Goal: Information Seeking & Learning: Learn about a topic

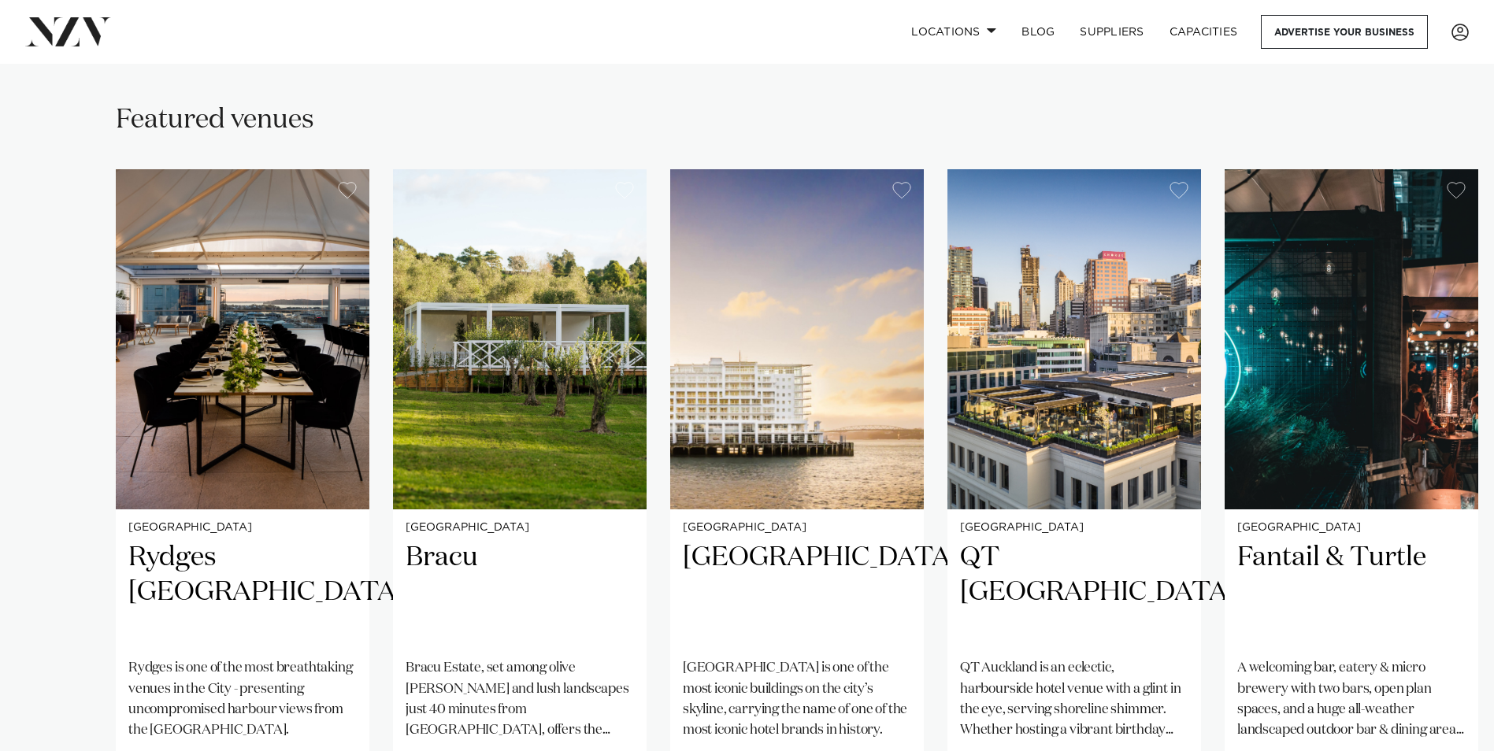
scroll to position [1115, 0]
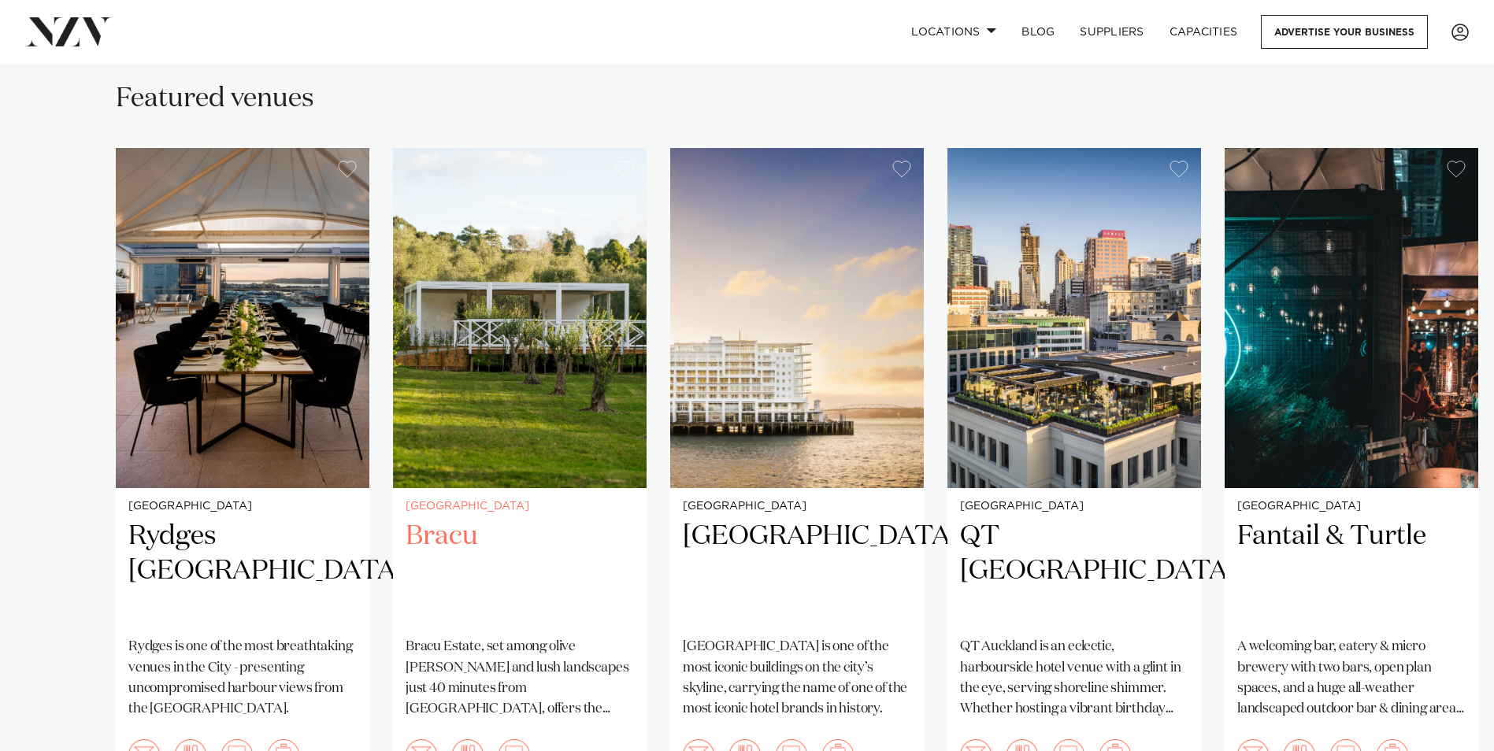
click at [458, 317] on img "2 / 7" at bounding box center [520, 318] width 254 height 340
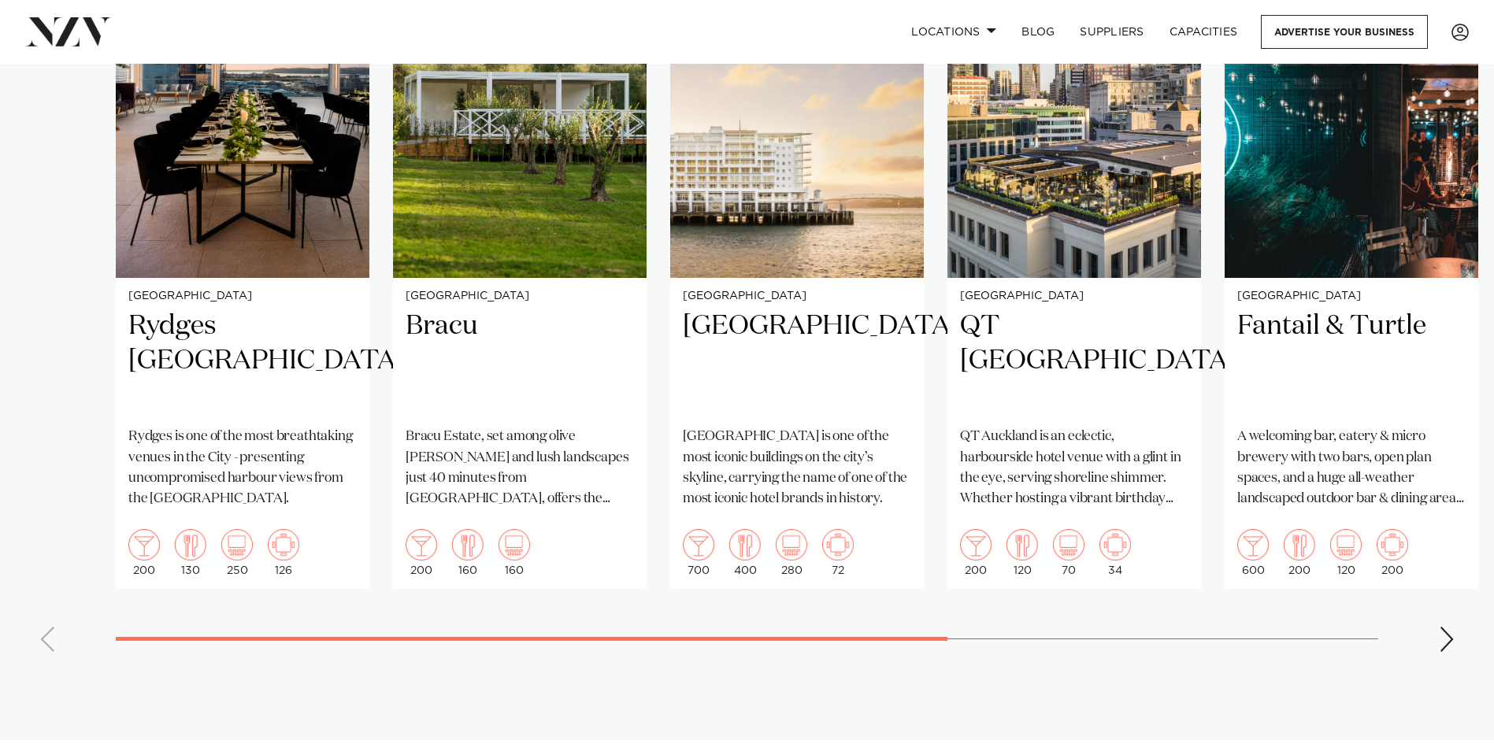
scroll to position [1262, 0]
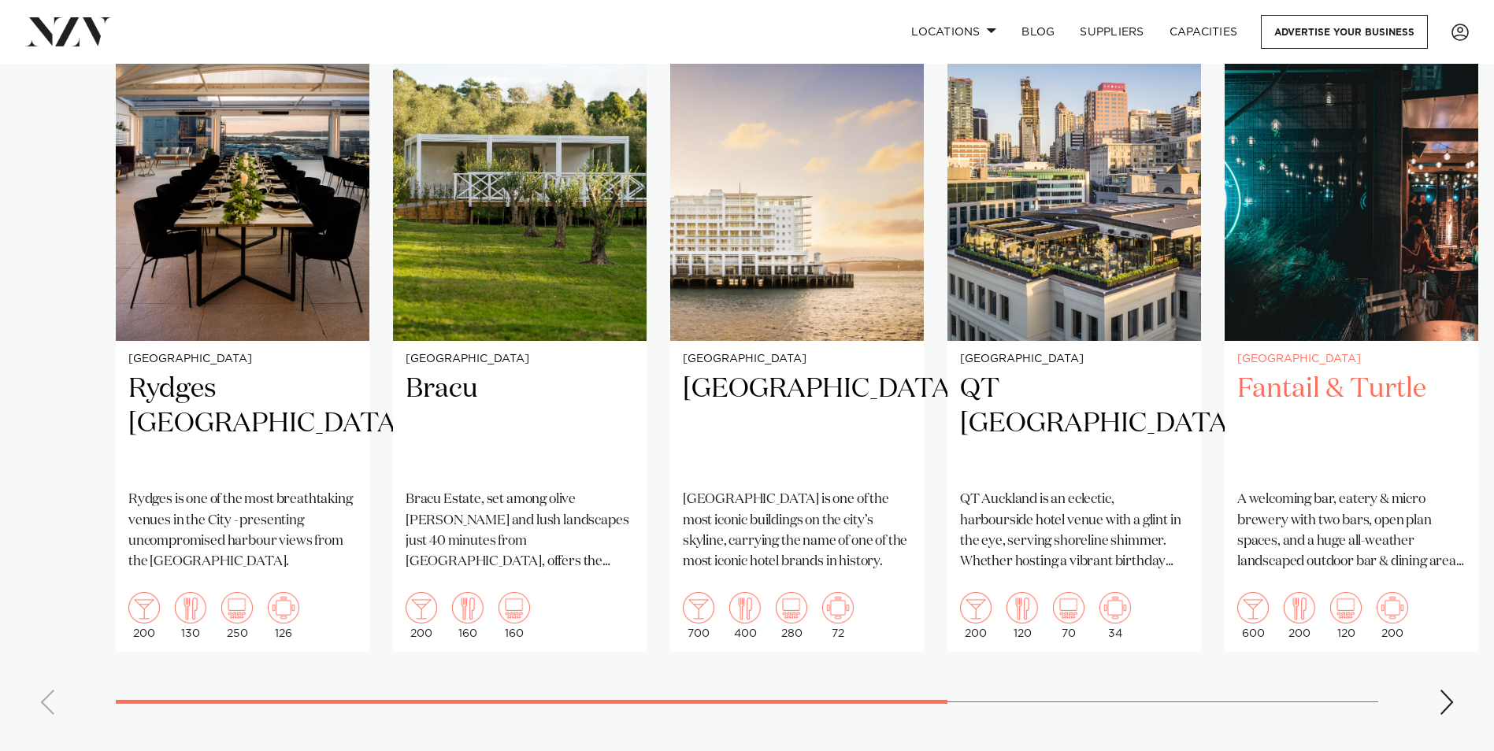
click at [1331, 372] on h2 "Fantail & Turtle" at bounding box center [1351, 425] width 228 height 106
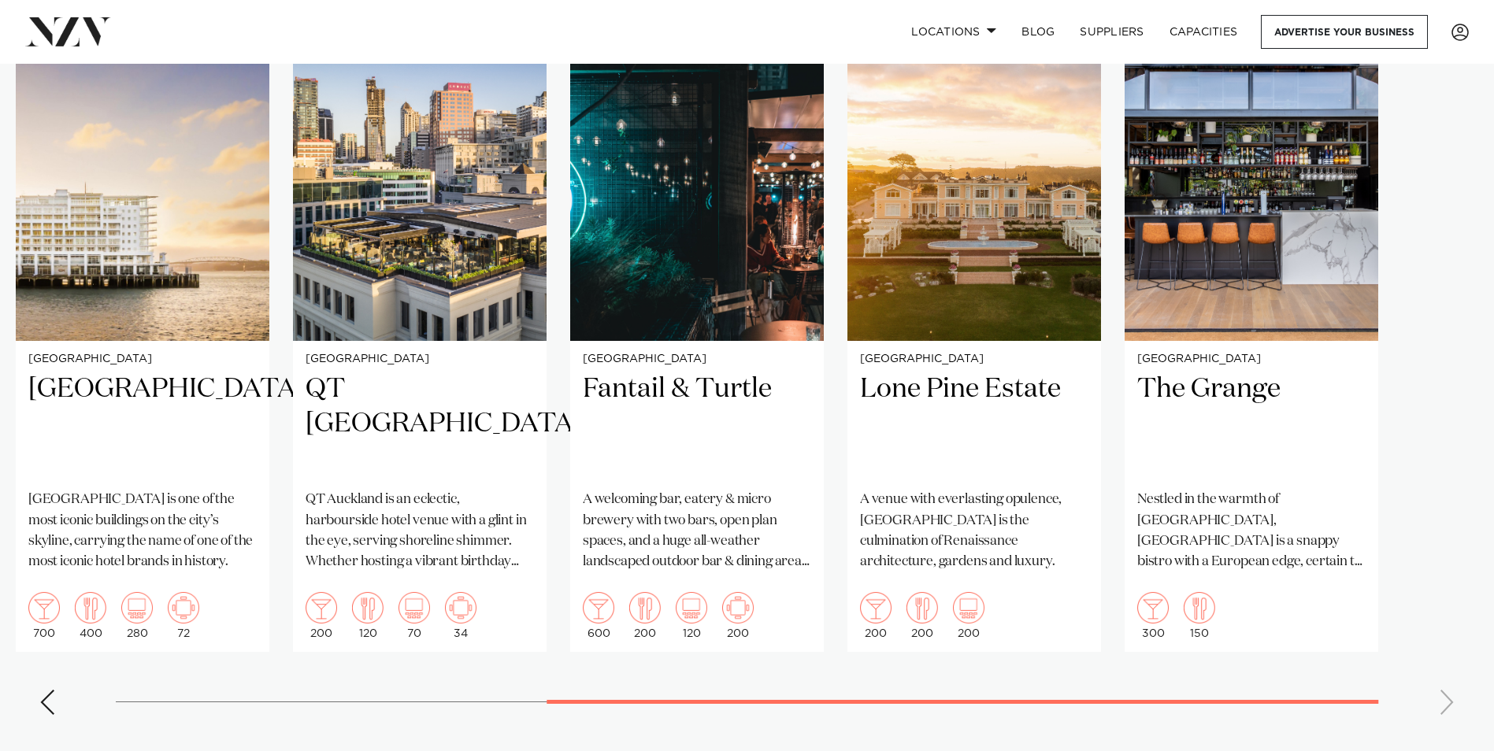
click at [1264, 590] on swiper-container "Auckland Rydges Auckland Rydges is one of the most breathtaking venues in the C…" at bounding box center [747, 364] width 1494 height 727
click at [966, 372] on h2 "Lone Pine Estate" at bounding box center [974, 425] width 228 height 106
click at [1198, 372] on h2 "The Grange" at bounding box center [1251, 425] width 228 height 106
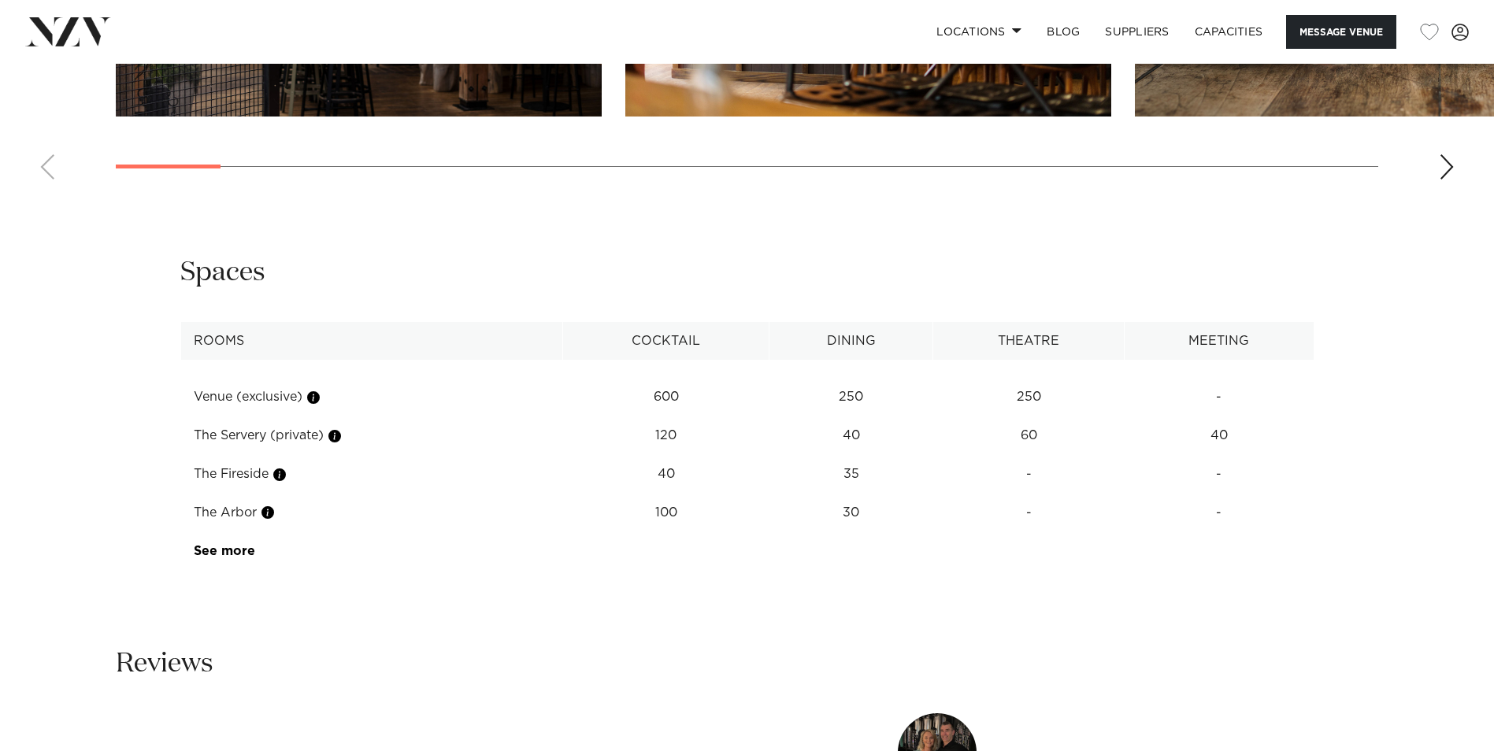
scroll to position [2157, 0]
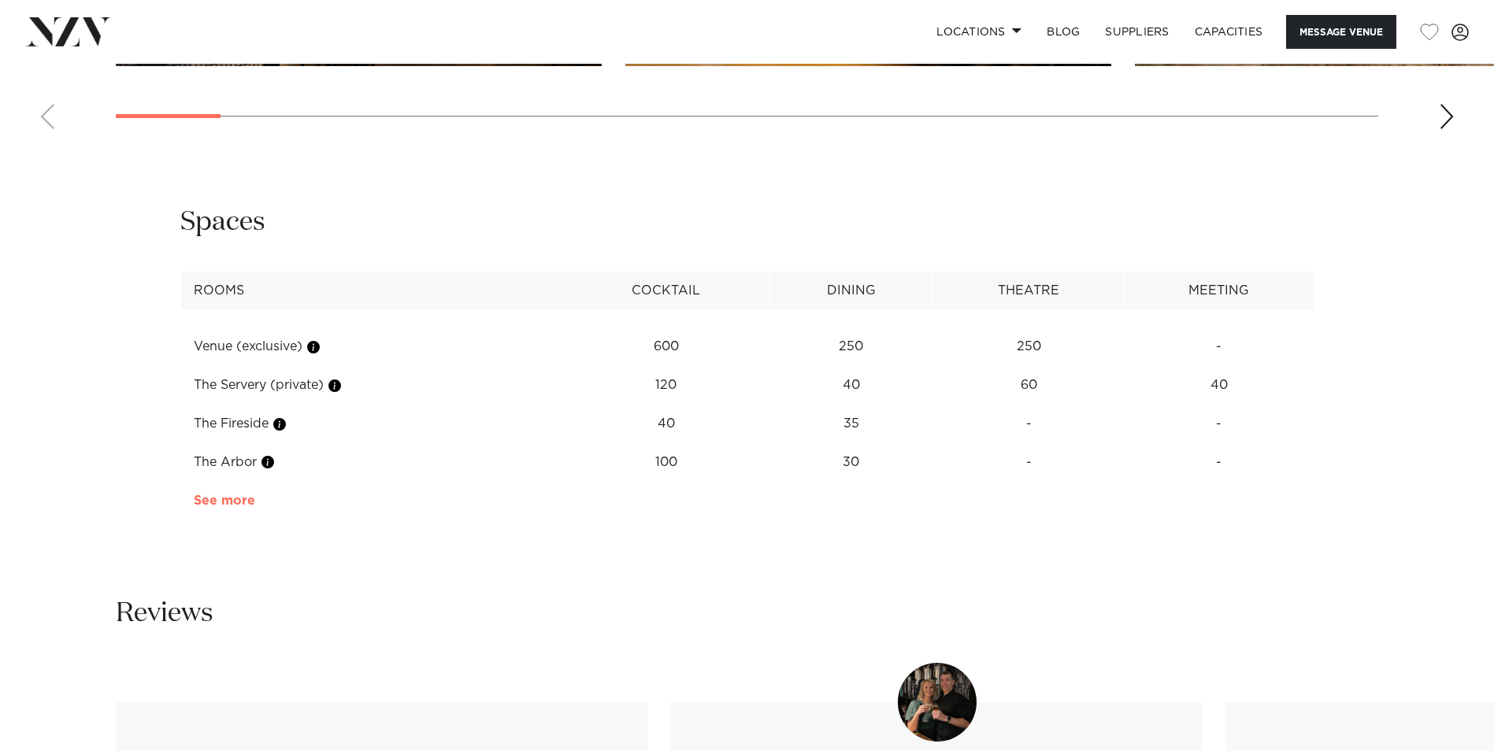
click at [225, 494] on link "See more" at bounding box center [255, 500] width 123 height 13
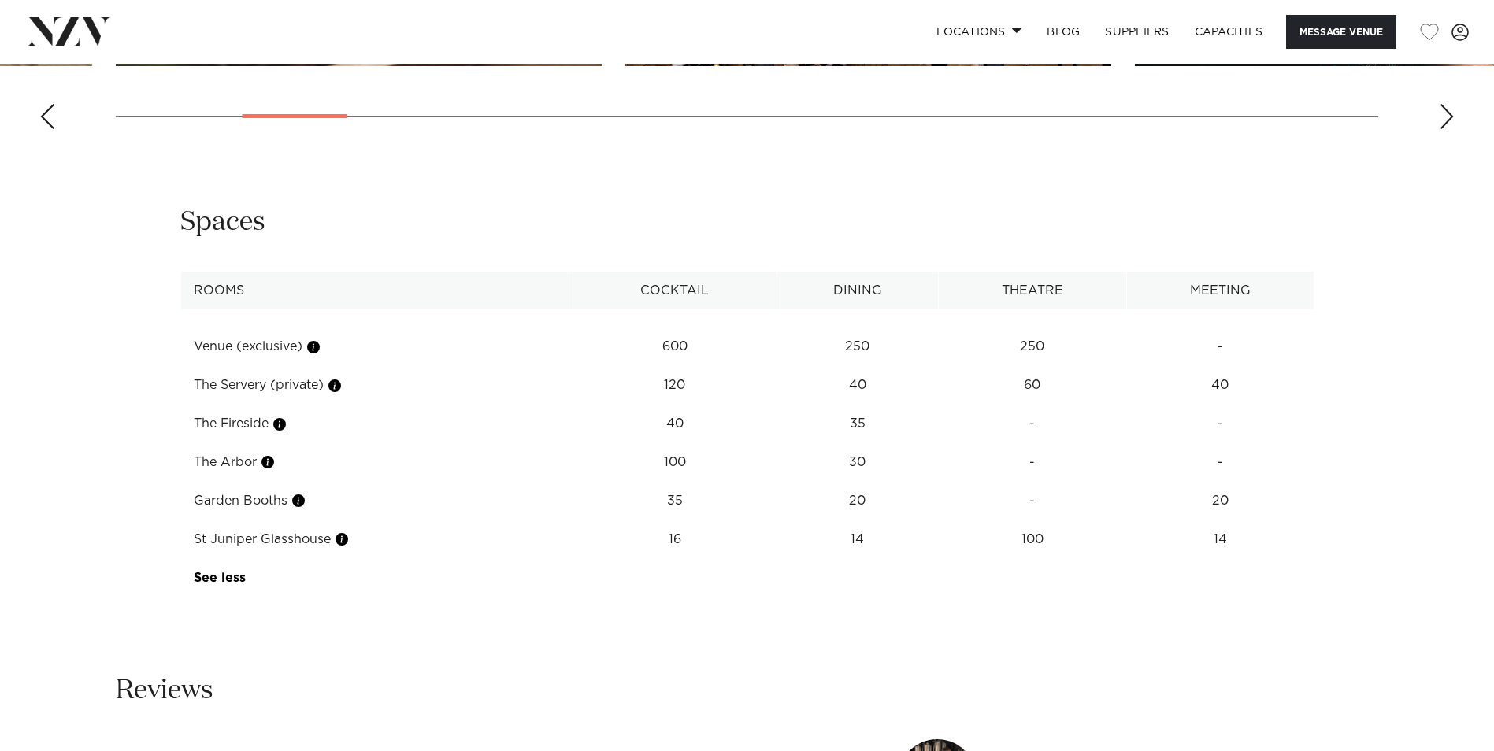
click at [320, 117] on div at bounding box center [295, 116] width 105 height 4
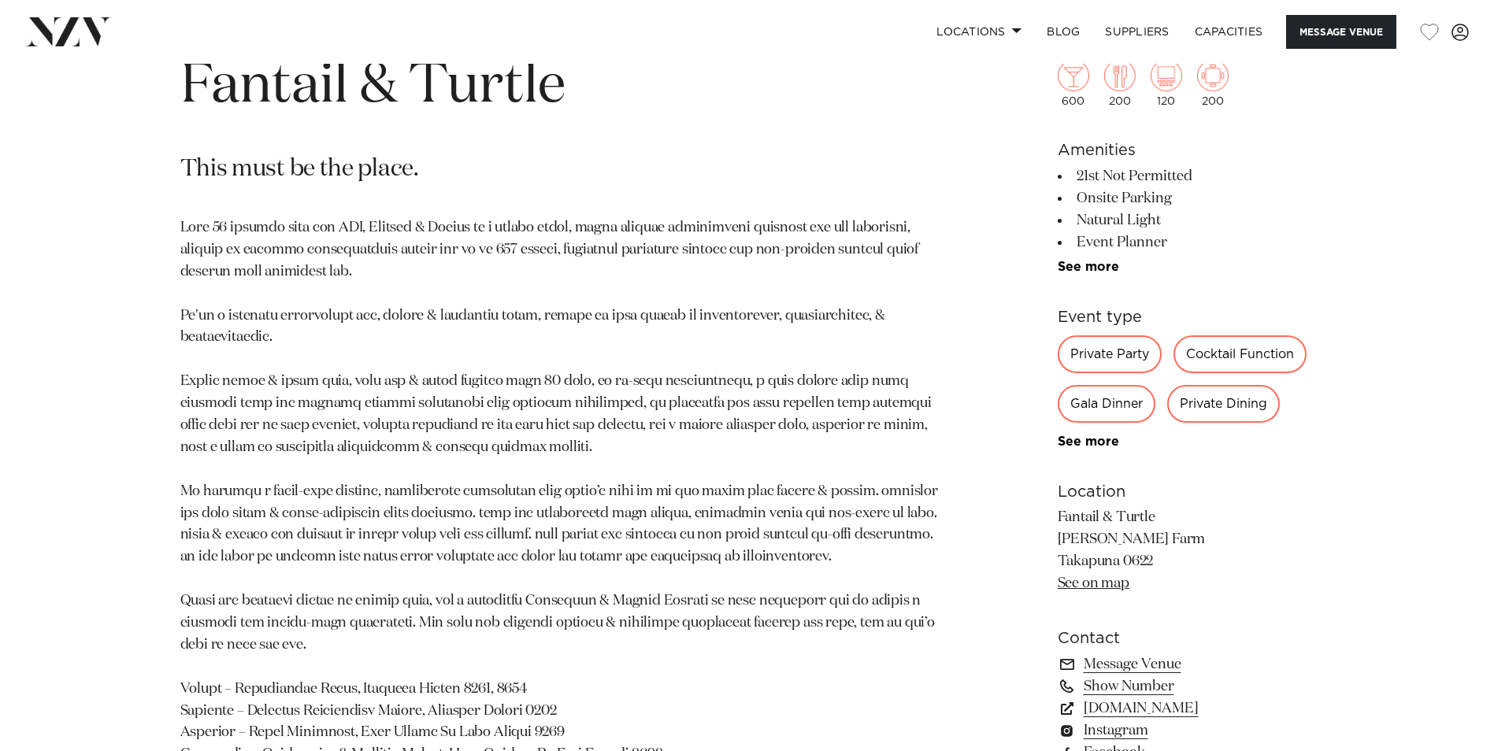
scroll to position [513, 0]
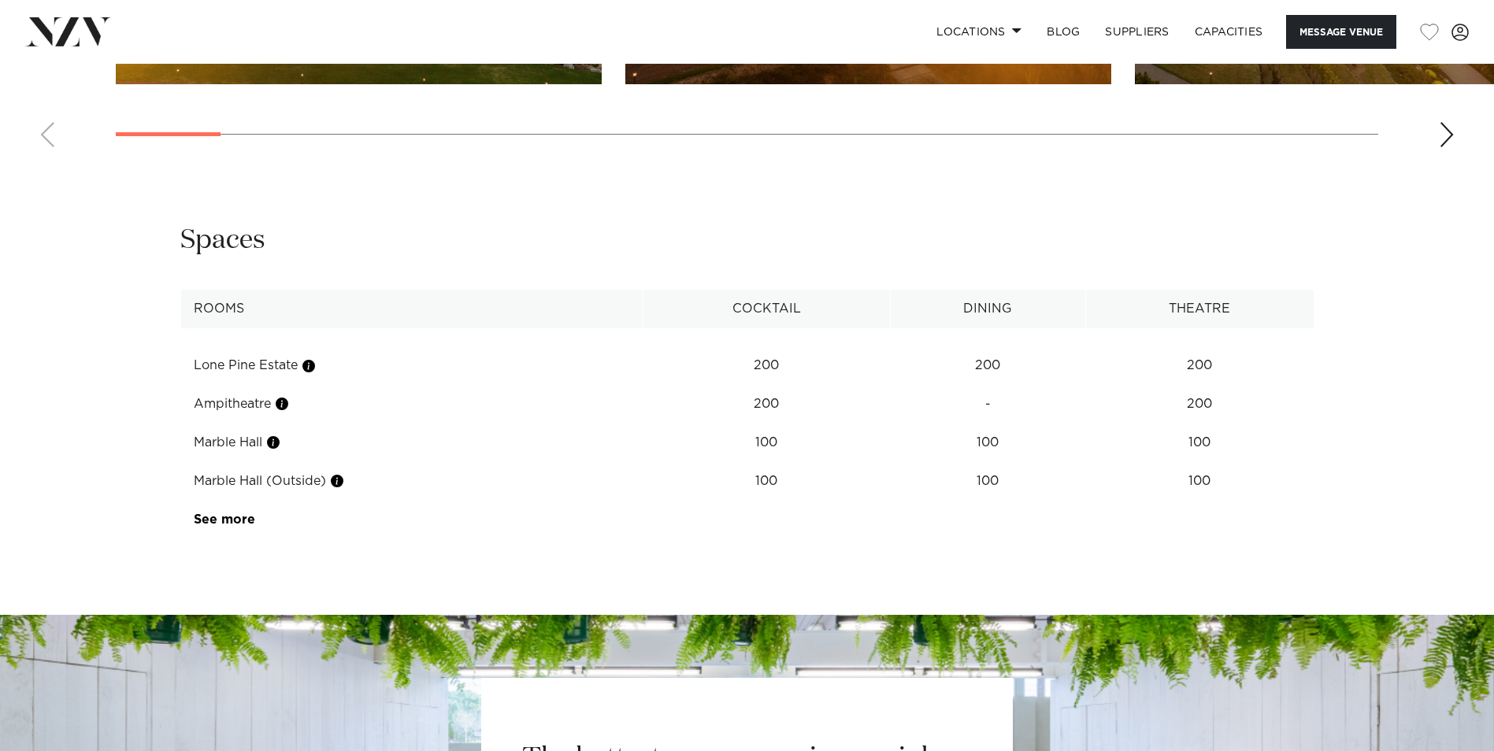
scroll to position [1996, 0]
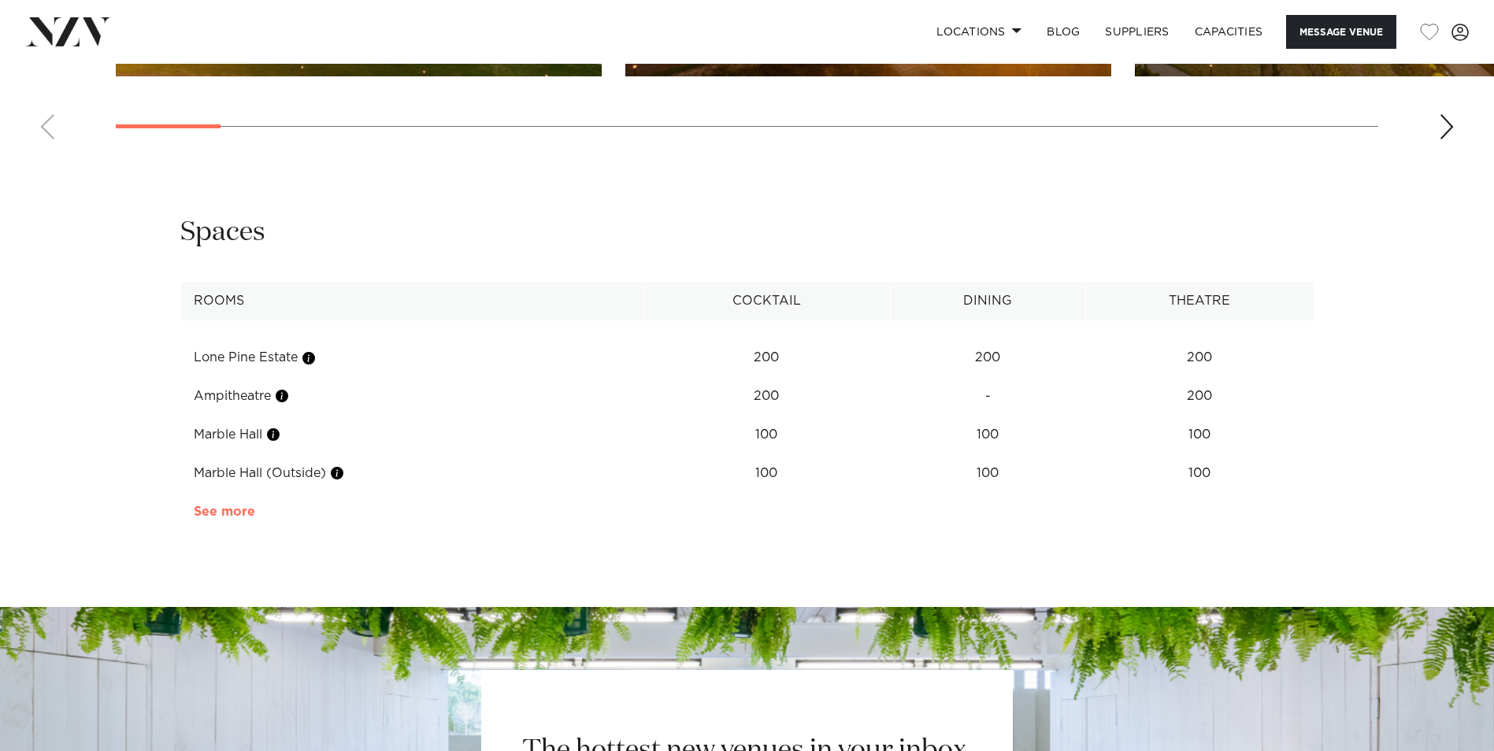
click at [242, 514] on link "See more" at bounding box center [255, 511] width 123 height 13
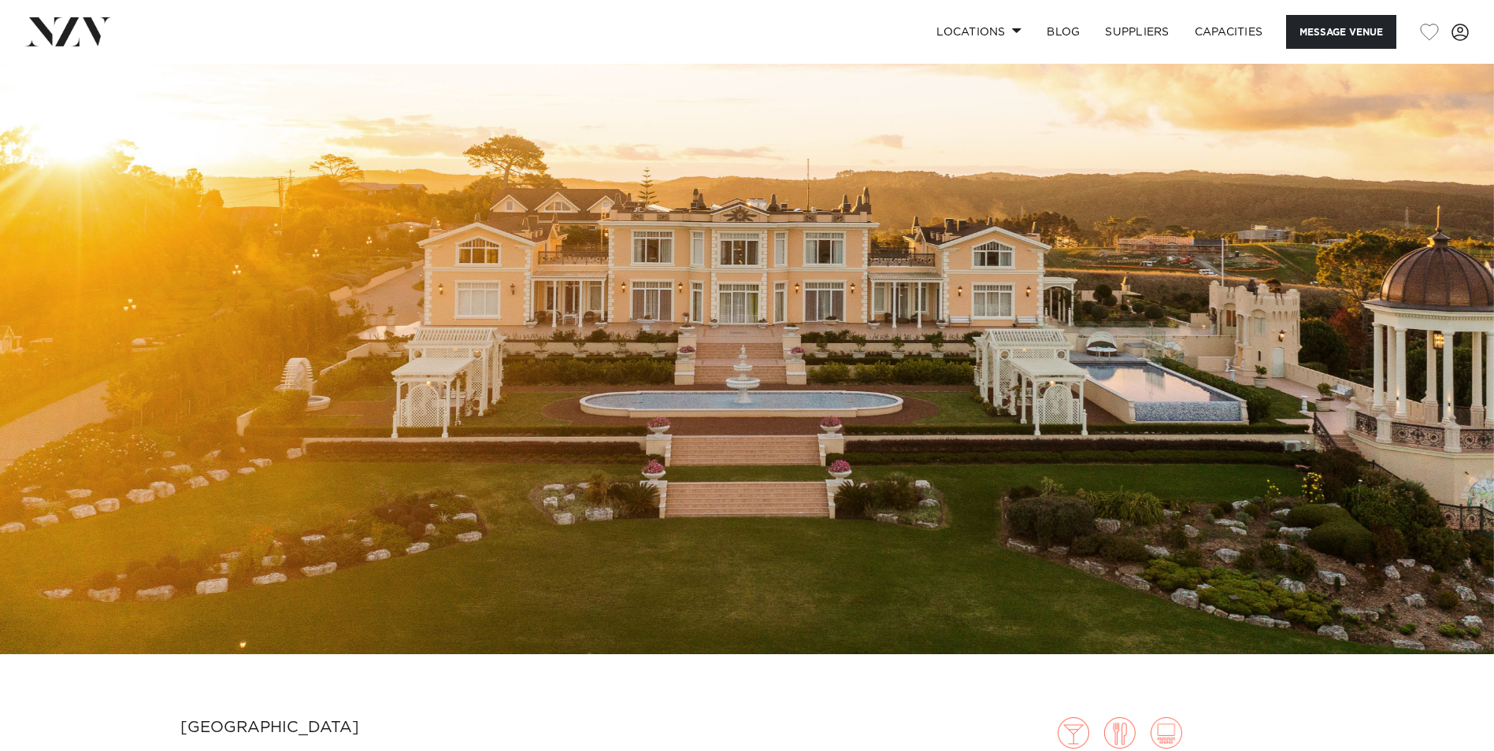
scroll to position [55, 0]
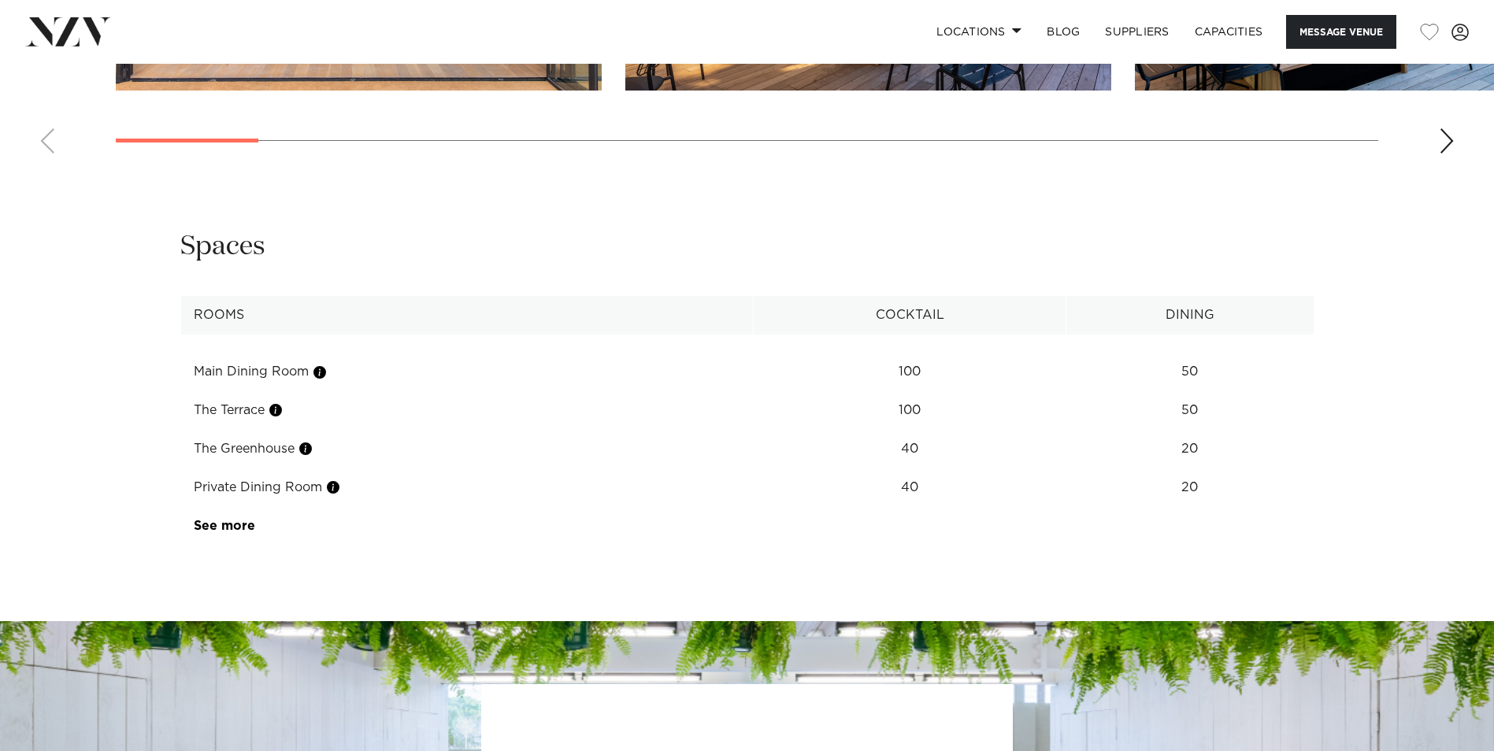
scroll to position [2000, 0]
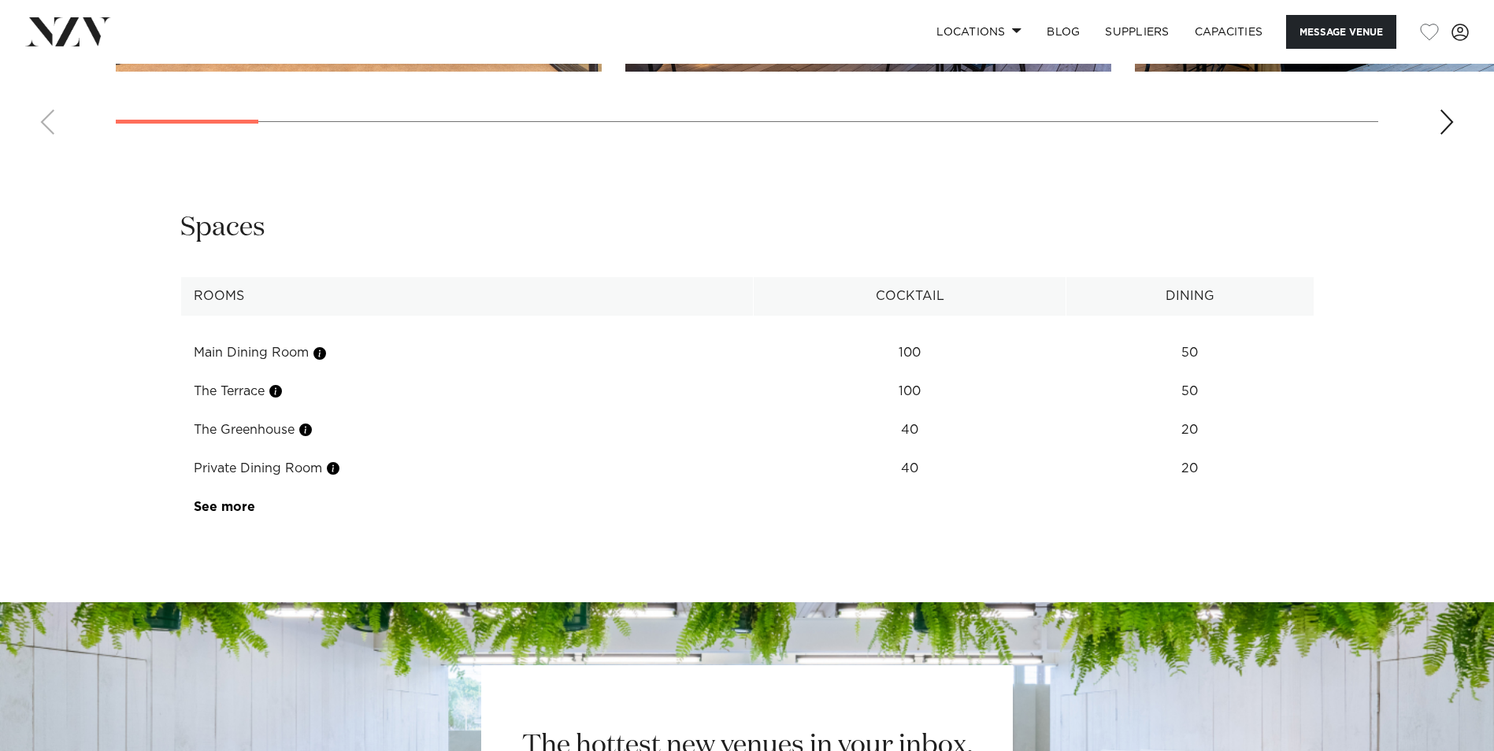
drag, startPoint x: 291, startPoint y: 422, endPoint x: 337, endPoint y: 420, distance: 46.5
drag, startPoint x: 338, startPoint y: 420, endPoint x: 367, endPoint y: 502, distance: 86.9
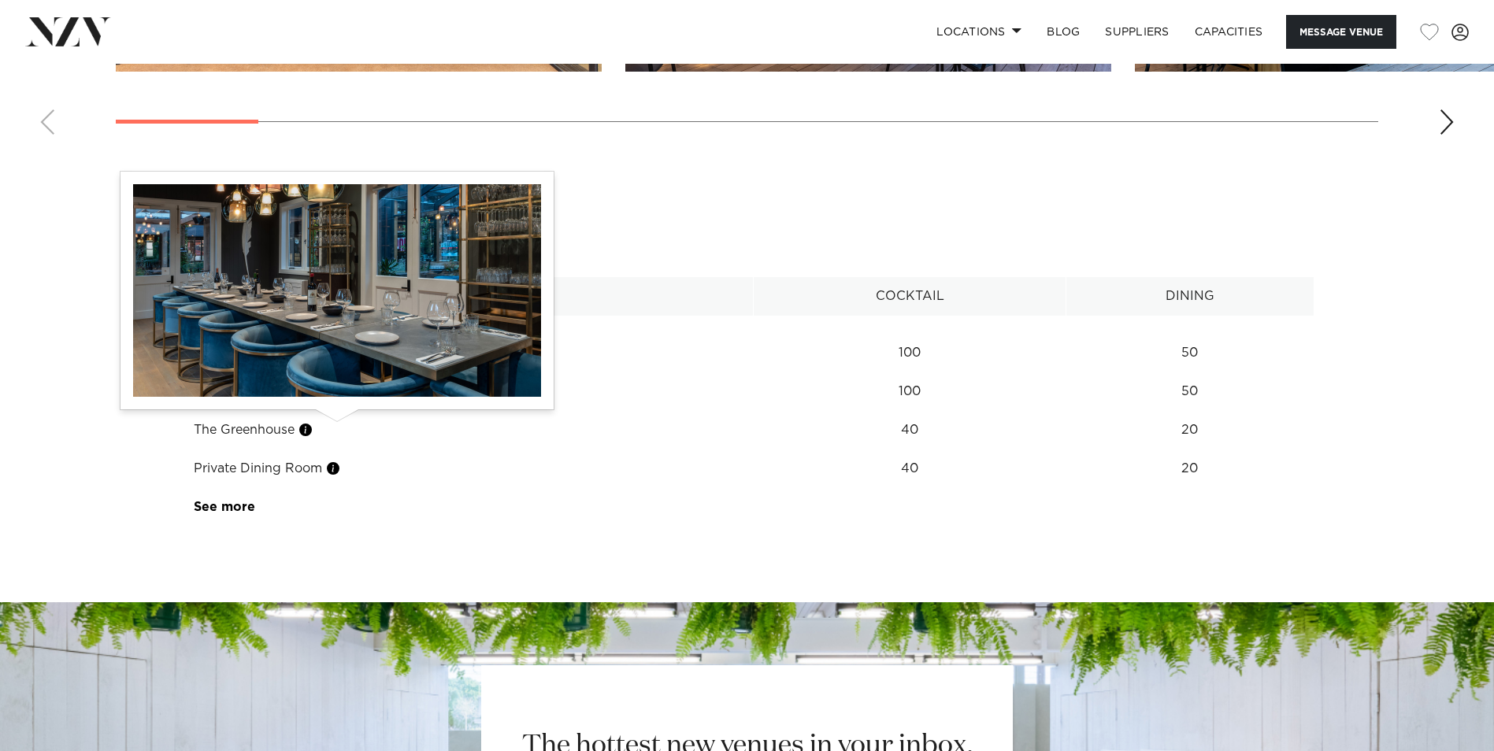
click at [337, 461] on button "button" at bounding box center [333, 469] width 16 height 16
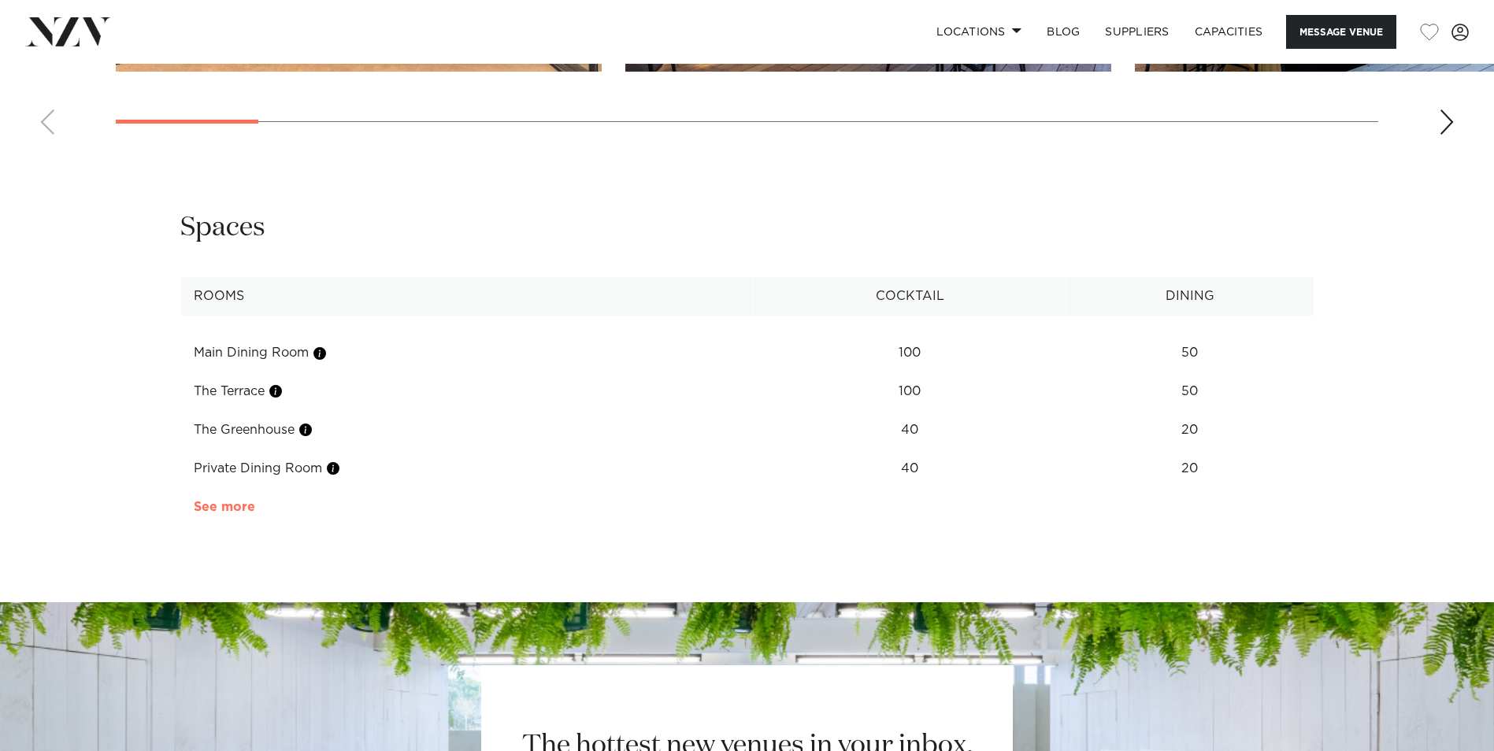
click at [218, 501] on link "See more" at bounding box center [255, 507] width 123 height 13
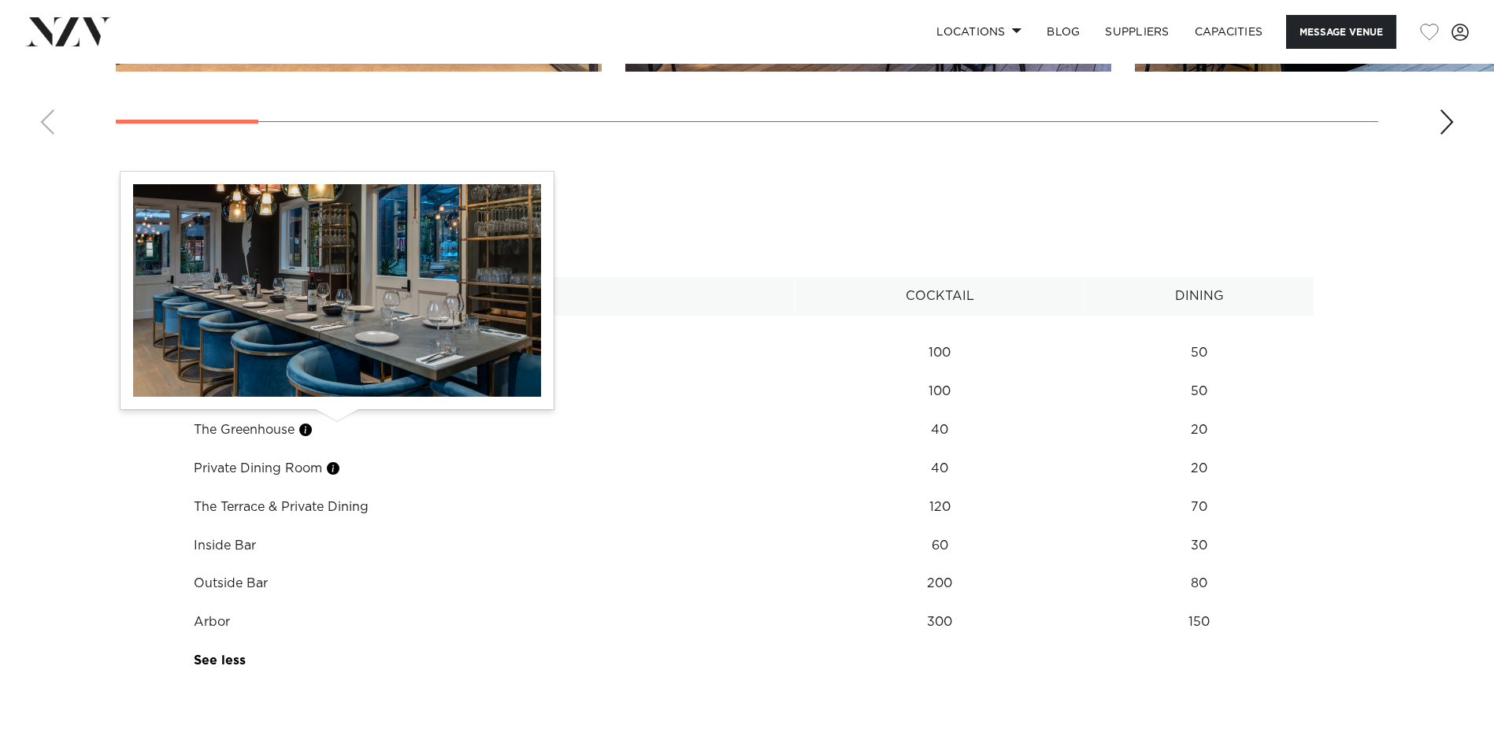
click at [337, 461] on button "button" at bounding box center [333, 469] width 16 height 16
click at [331, 461] on button "button" at bounding box center [333, 469] width 16 height 16
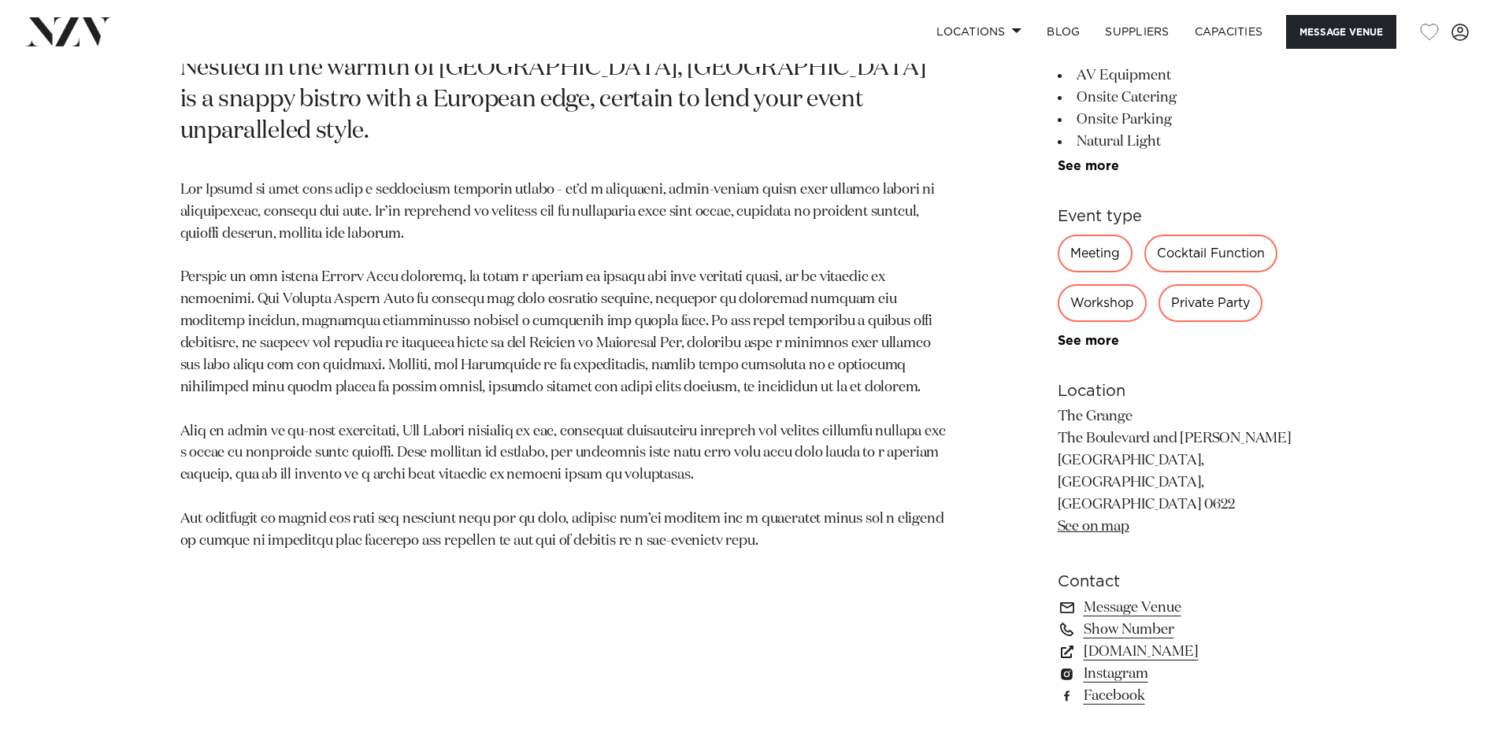
scroll to position [895, 0]
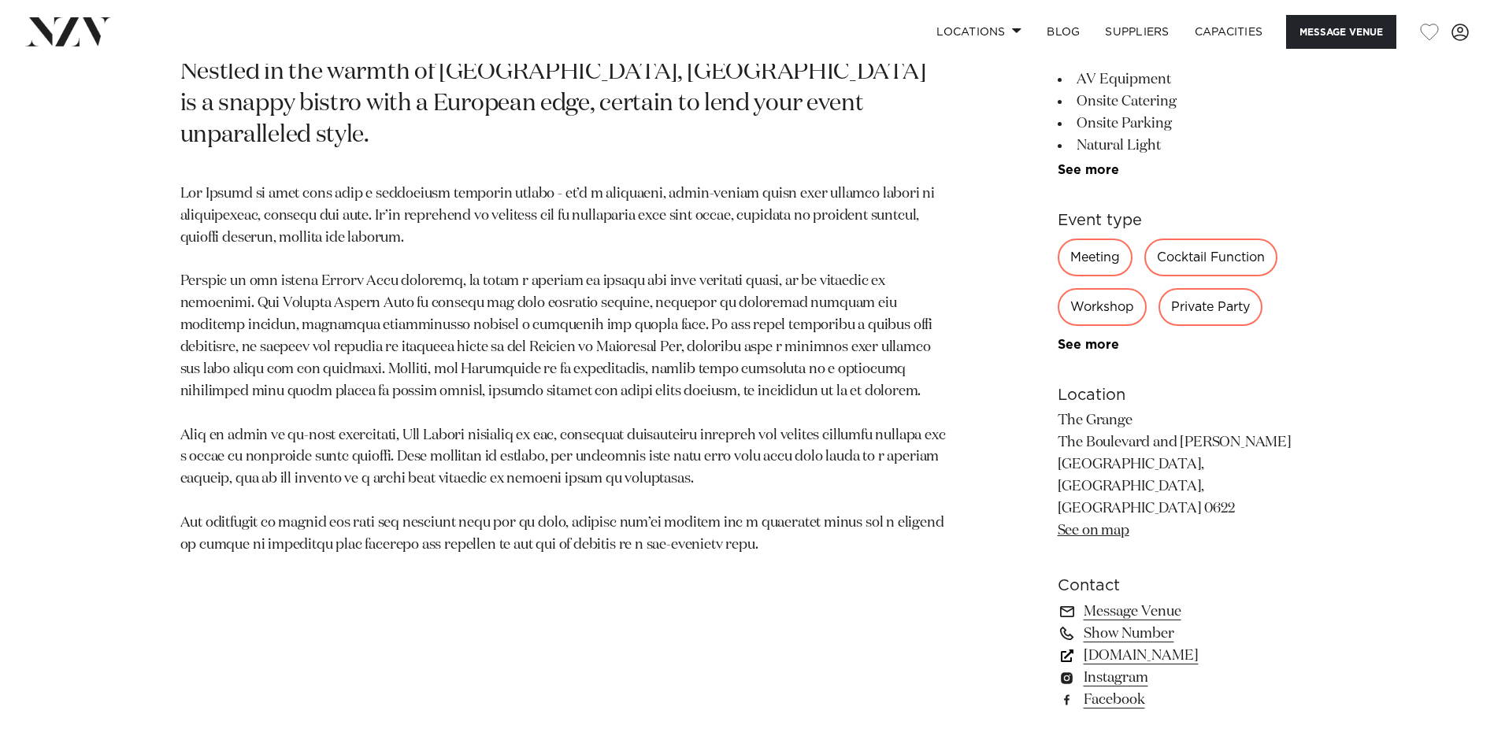
click at [1155, 645] on link "[DOMAIN_NAME]" at bounding box center [1185, 656] width 257 height 22
